Goal: Information Seeking & Learning: Understand process/instructions

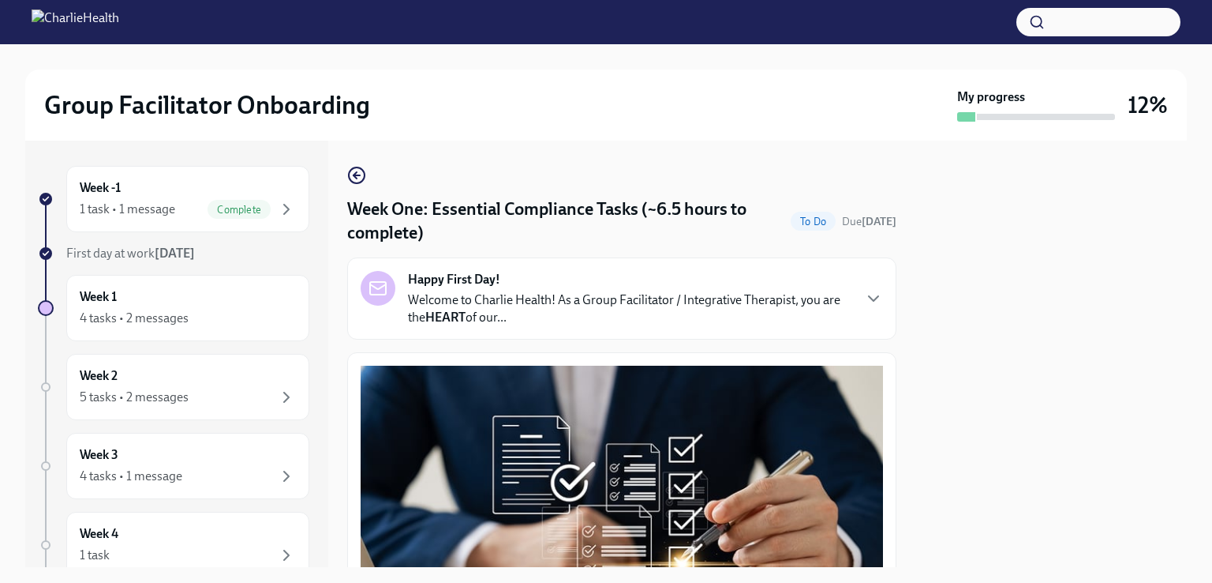
scroll to position [1664, 0]
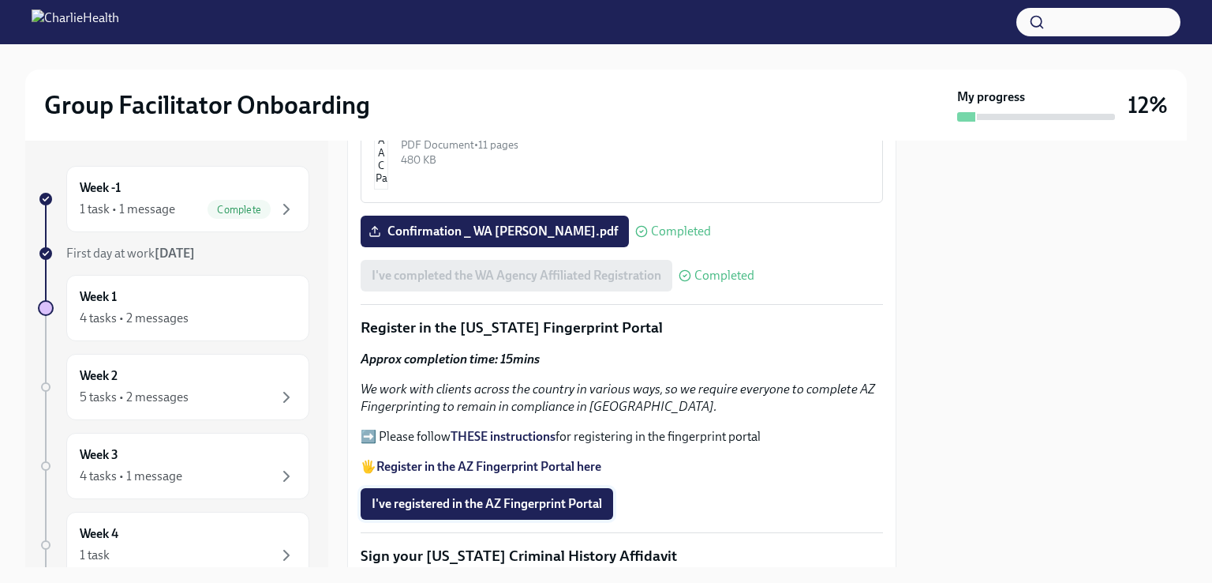
click at [484, 496] on span "I've registered in the AZ Fingerprint Portal" at bounding box center [487, 504] width 230 height 16
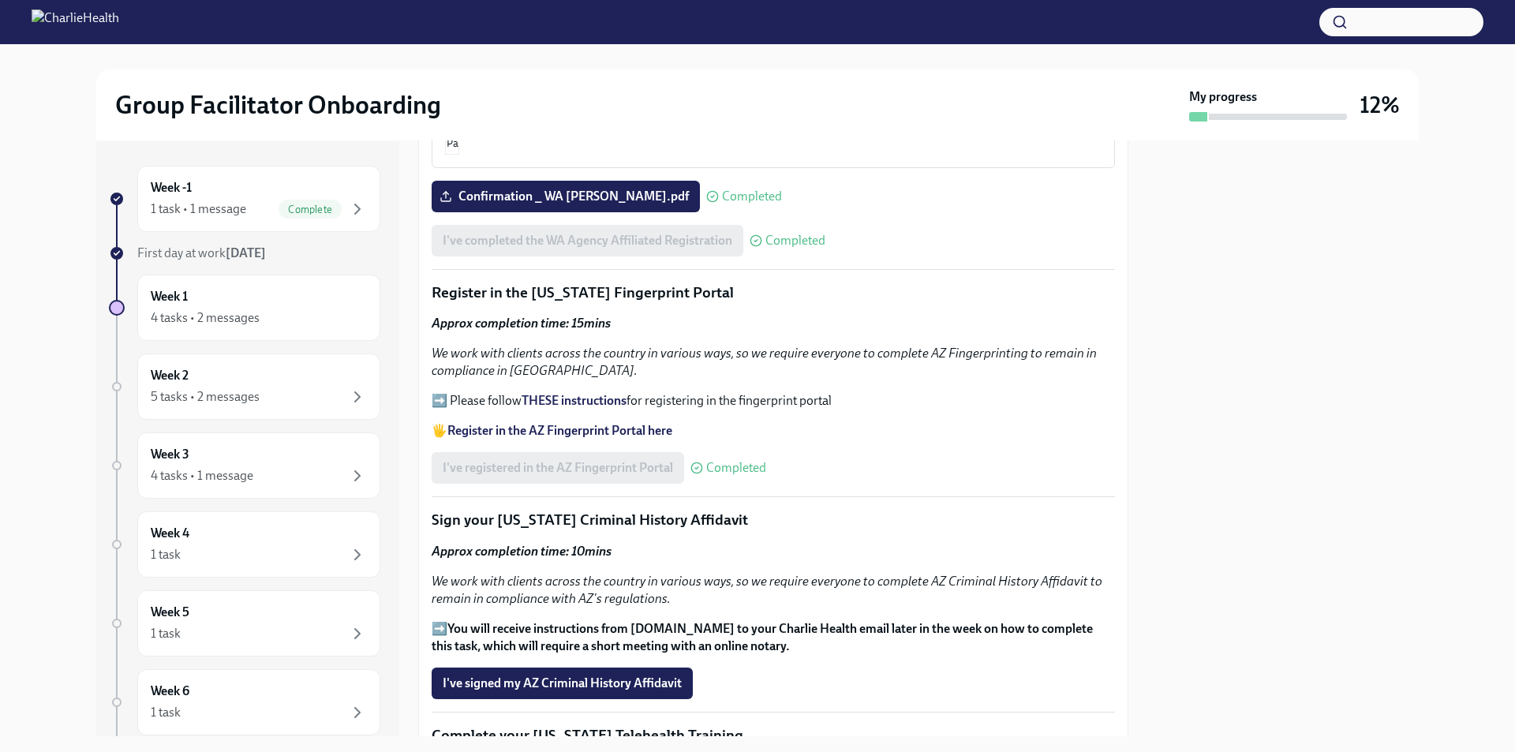
scroll to position [1912, 0]
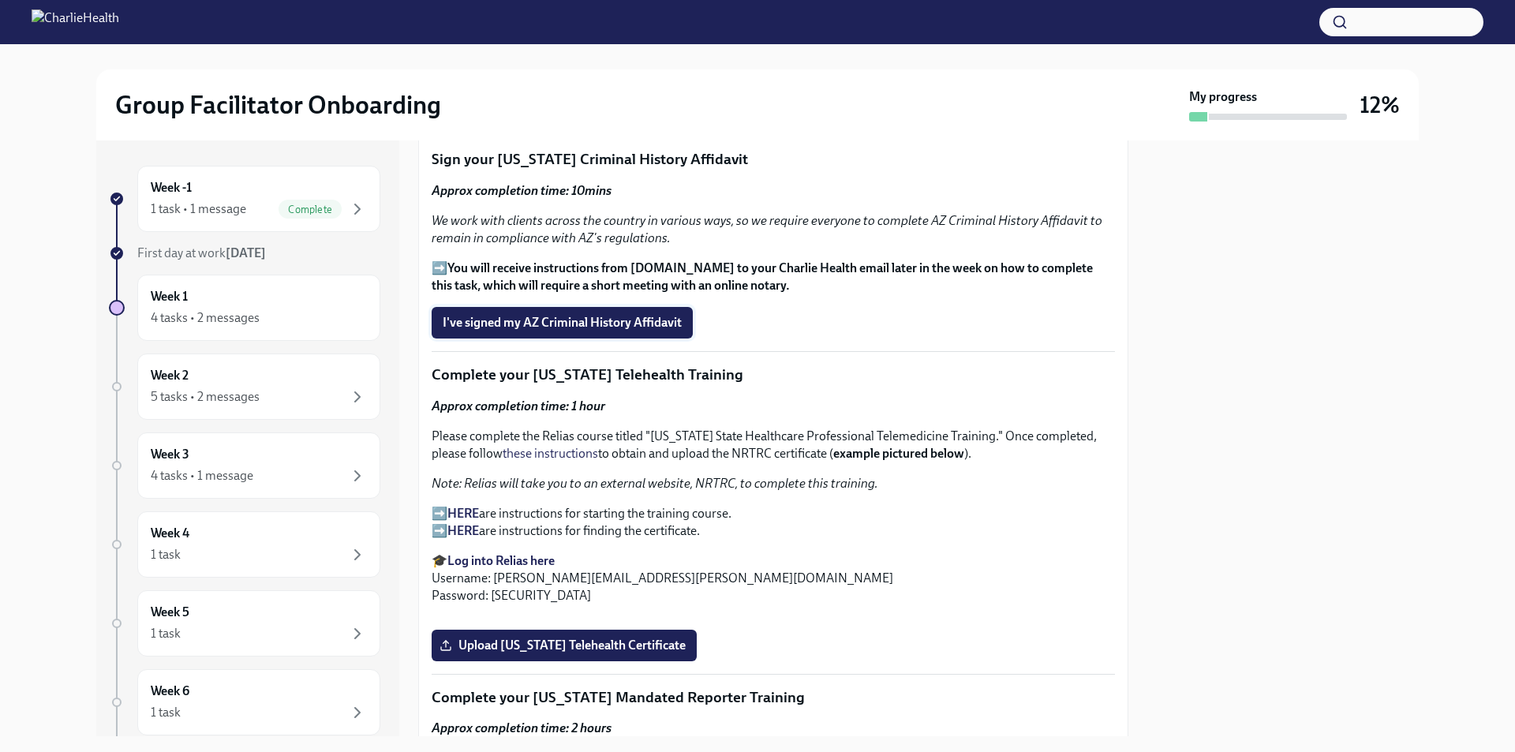
click at [546, 324] on span "I've signed my AZ Criminal History Affidavit" at bounding box center [562, 323] width 239 height 16
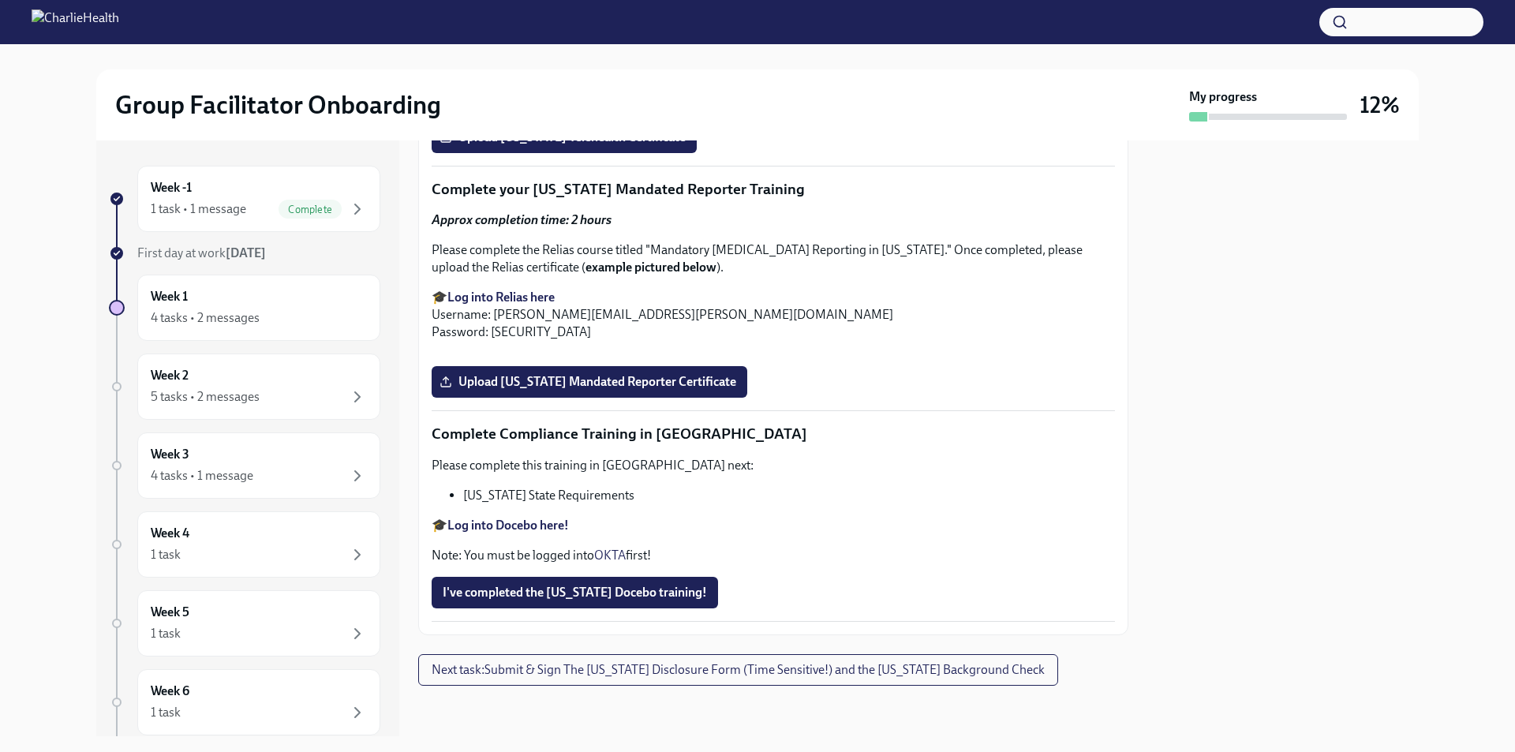
scroll to position [3419, 0]
click at [470, 521] on strong "Log into Docebo here!" at bounding box center [509, 525] width 122 height 15
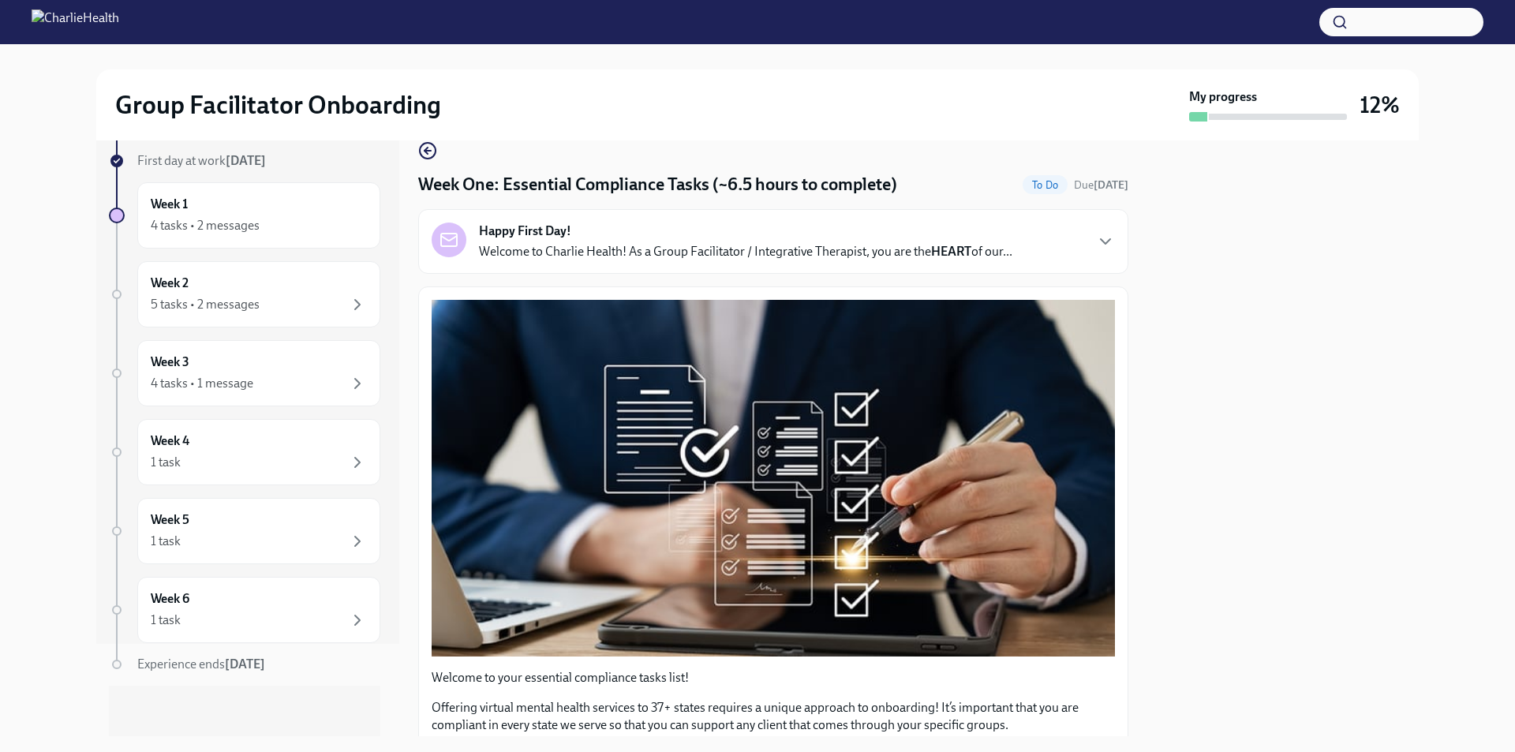
scroll to position [0, 0]
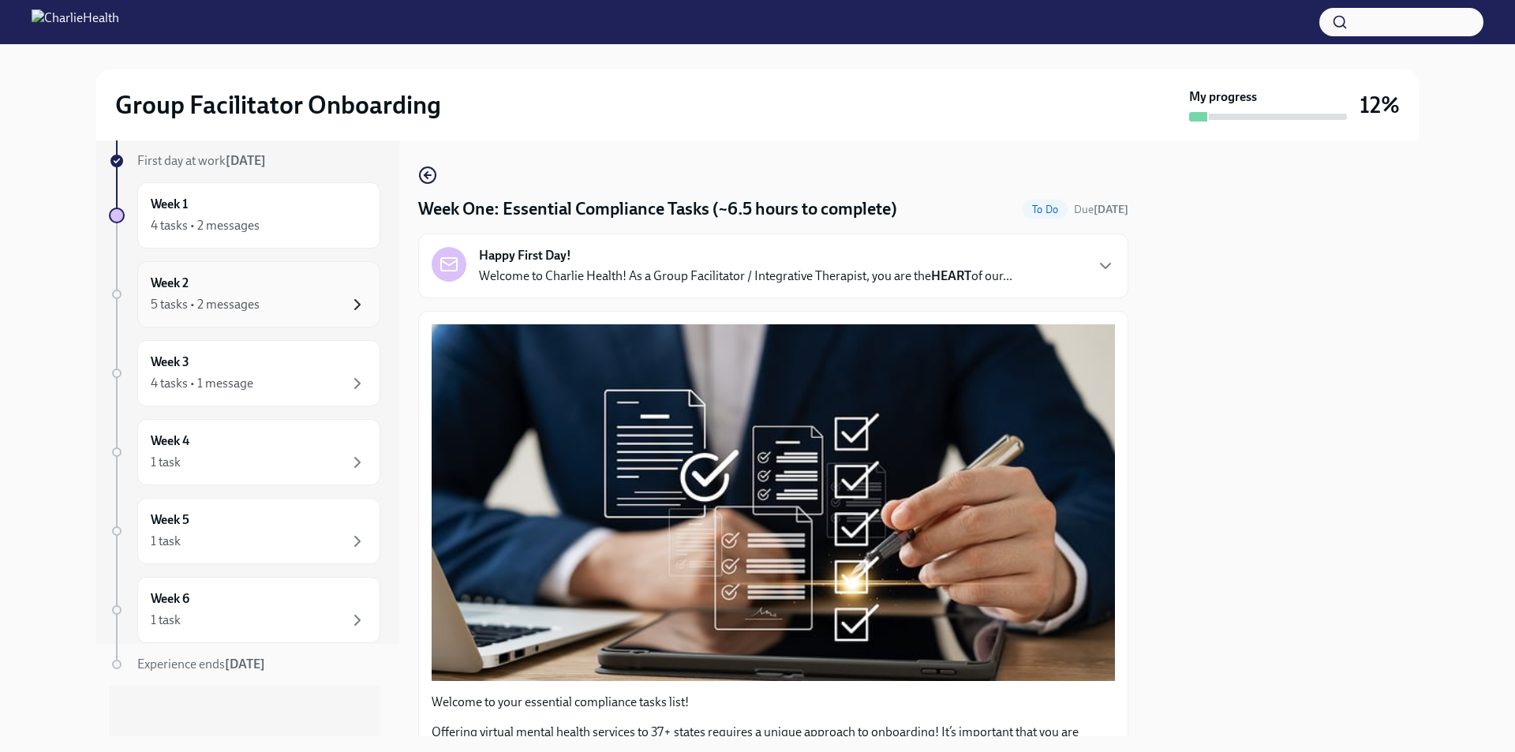
click at [351, 300] on icon "button" at bounding box center [357, 304] width 19 height 19
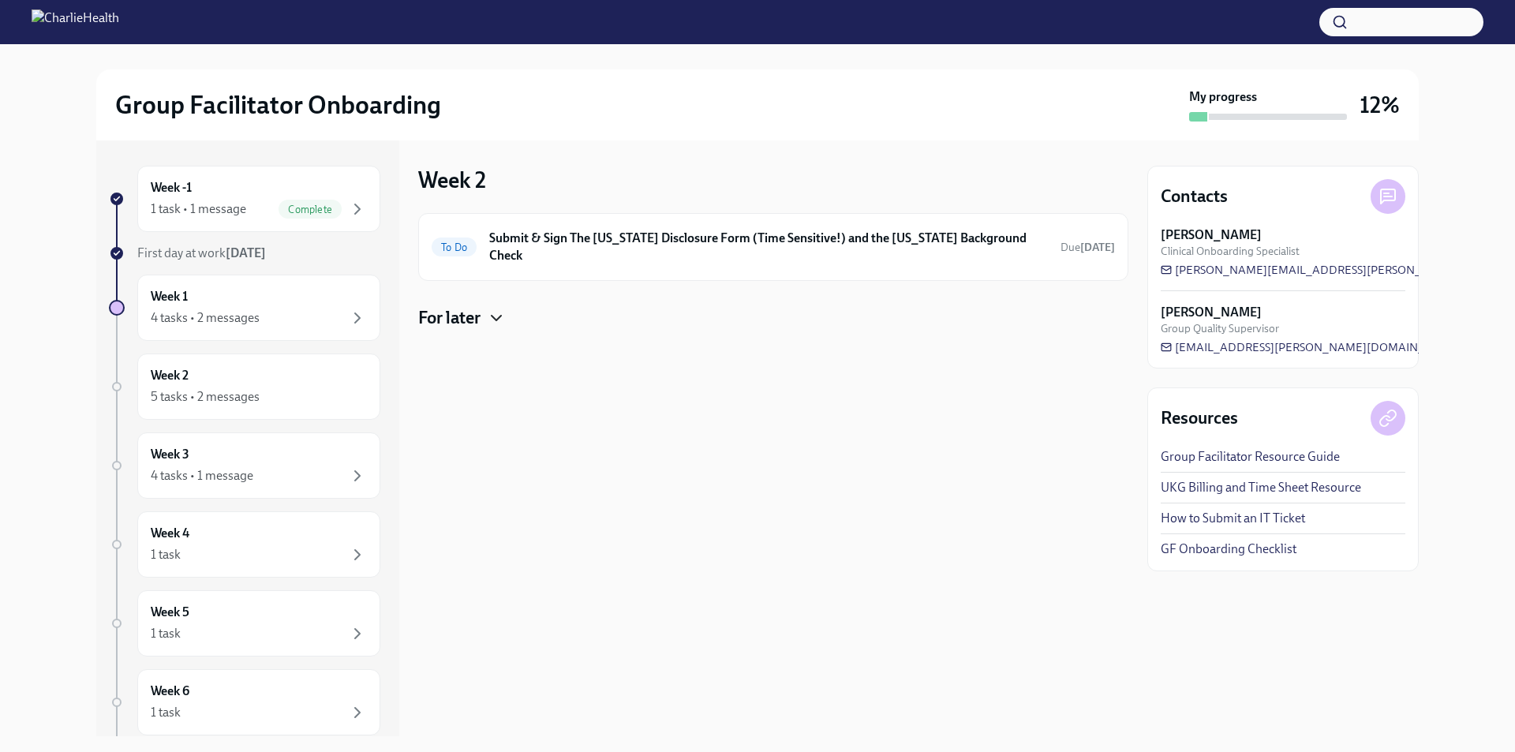
click at [490, 309] on icon "button" at bounding box center [496, 318] width 19 height 19
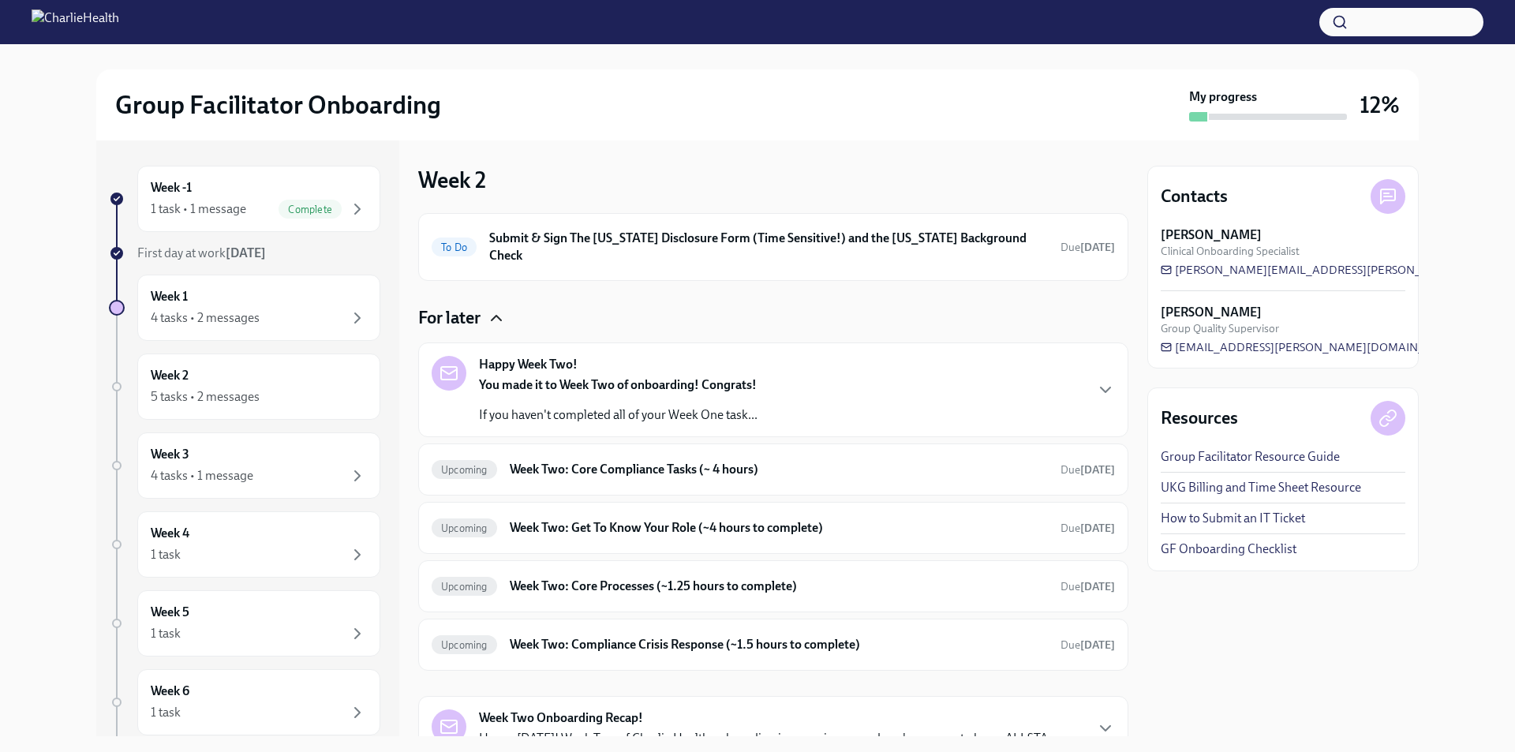
click at [496, 309] on icon "button" at bounding box center [496, 318] width 19 height 19
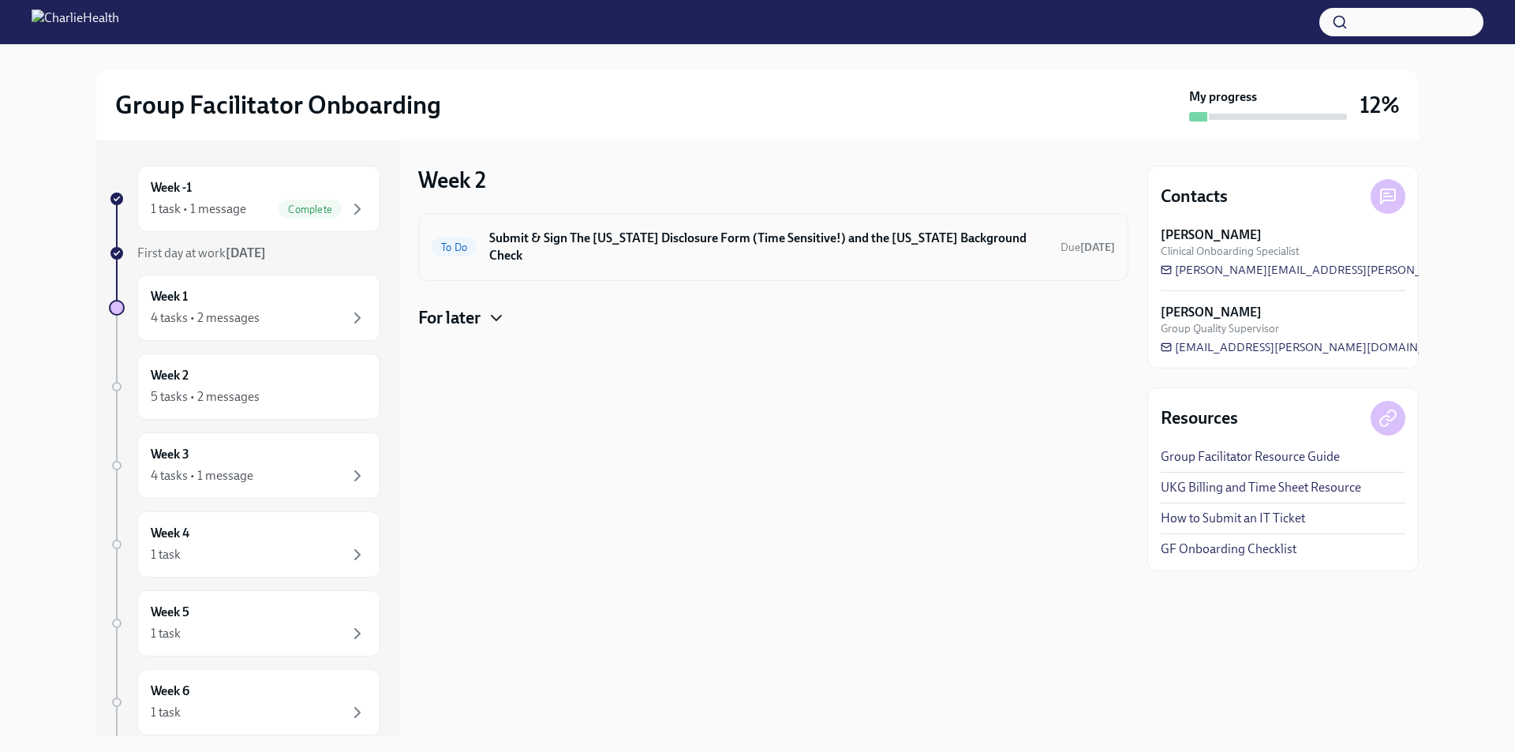
click at [592, 234] on h6 "Submit & Sign The [US_STATE] Disclosure Form (Time Sensitive!) and the [US_STAT…" at bounding box center [768, 247] width 559 height 35
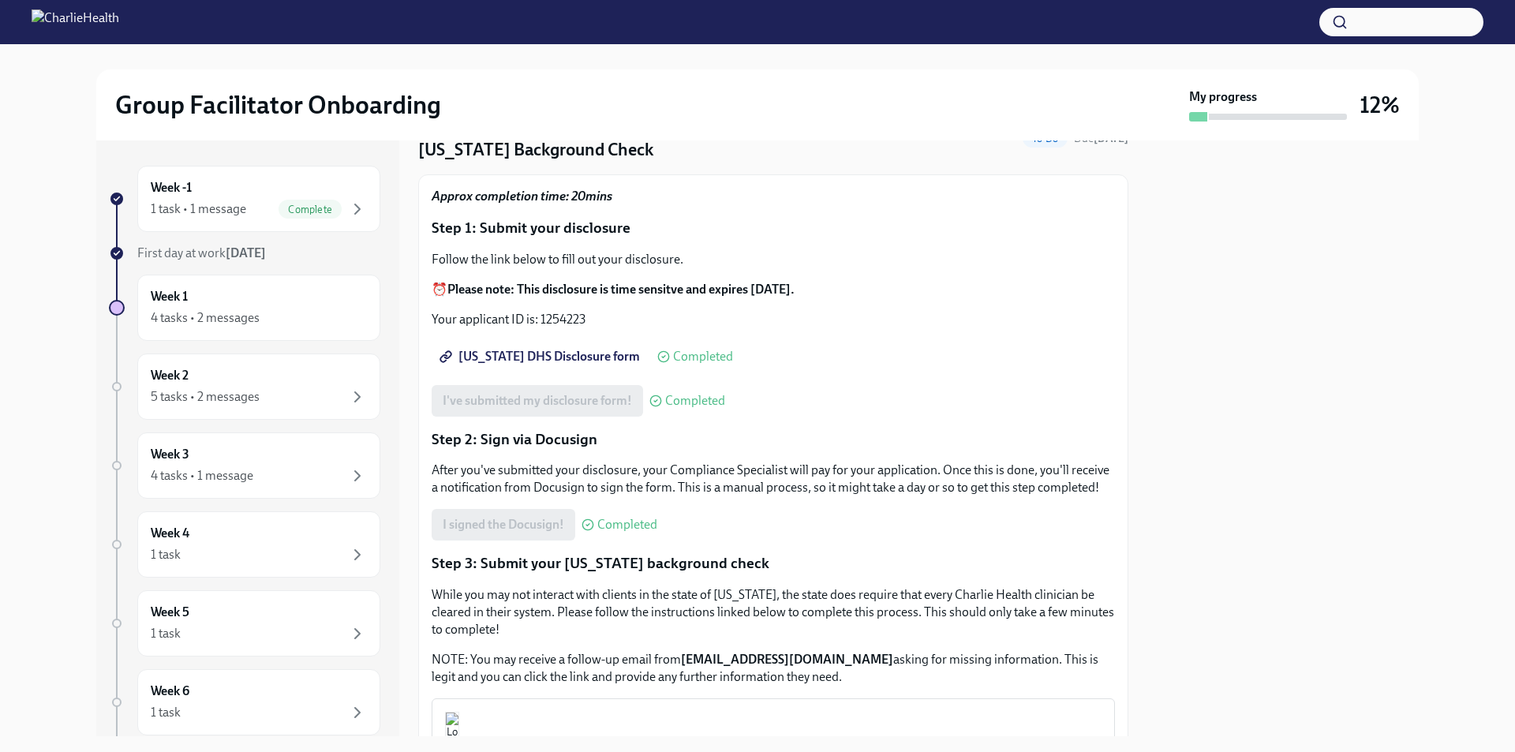
scroll to position [111, 0]
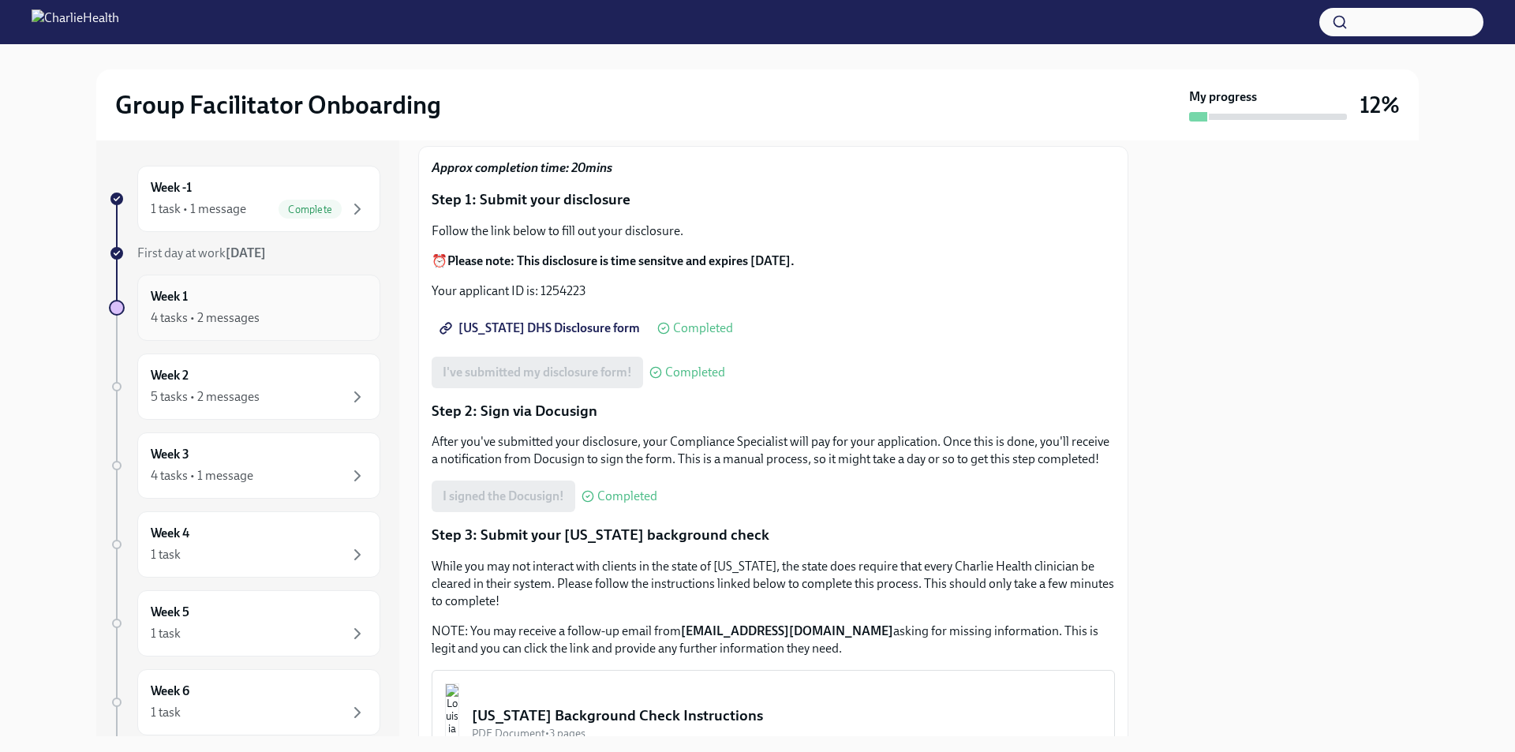
click at [178, 296] on h6 "Week 1" at bounding box center [169, 296] width 37 height 17
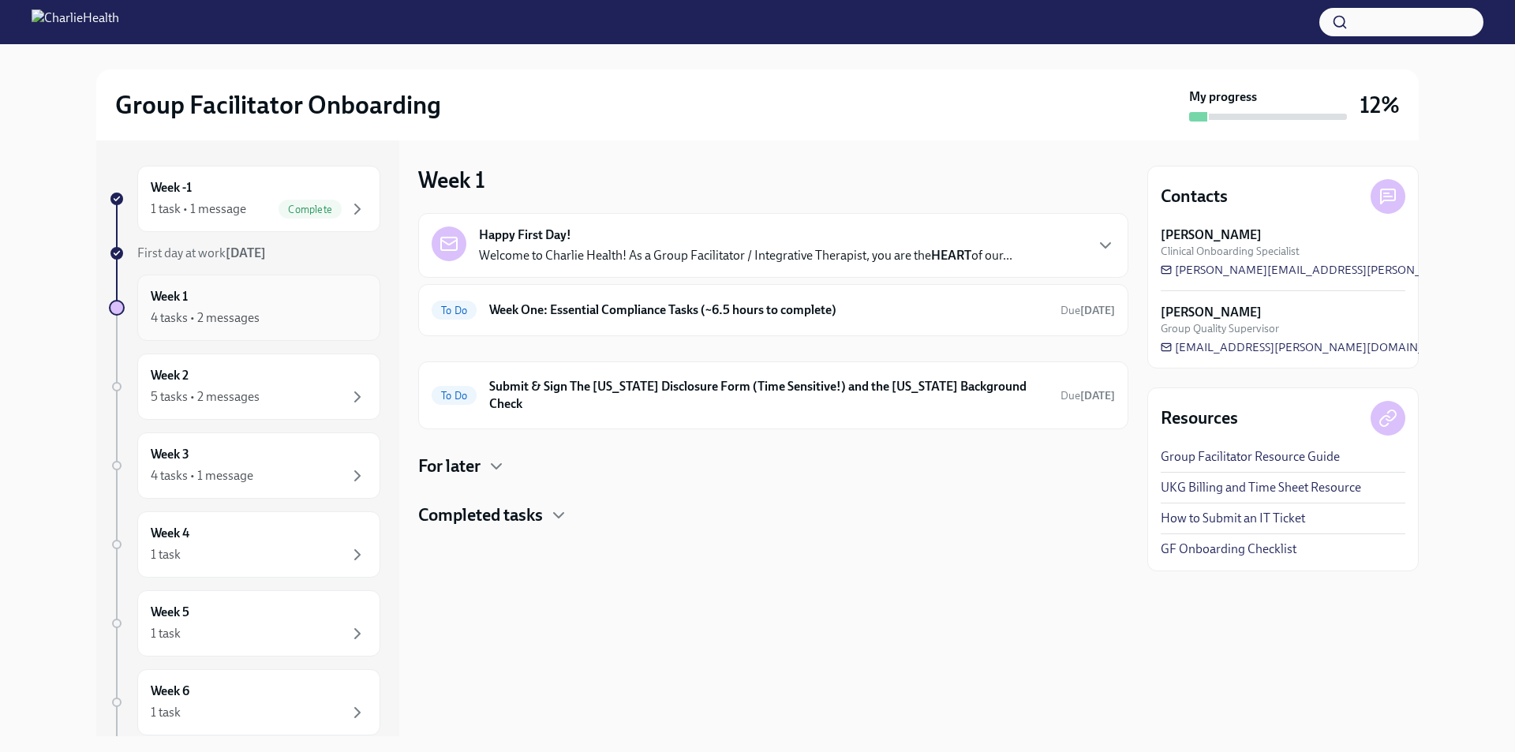
click at [227, 305] on div "Week 1 4 tasks • 2 messages" at bounding box center [259, 307] width 216 height 39
click at [700, 575] on div "Week 1 Happy First Day! Welcome to Charlie Health! As a Group Facilitator / Int…" at bounding box center [773, 438] width 710 height 596
